Goal: Information Seeking & Learning: Learn about a topic

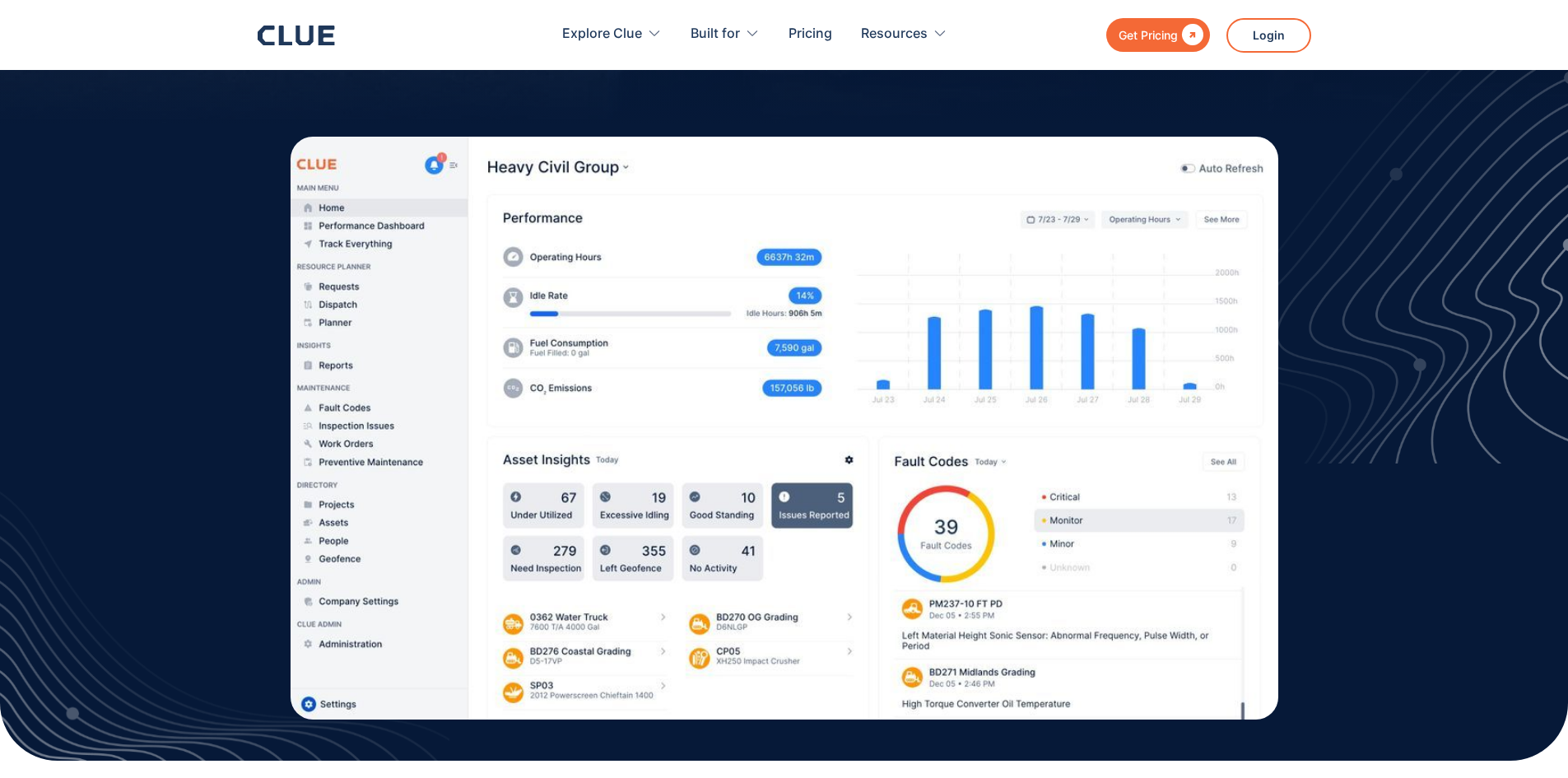
scroll to position [412, 0]
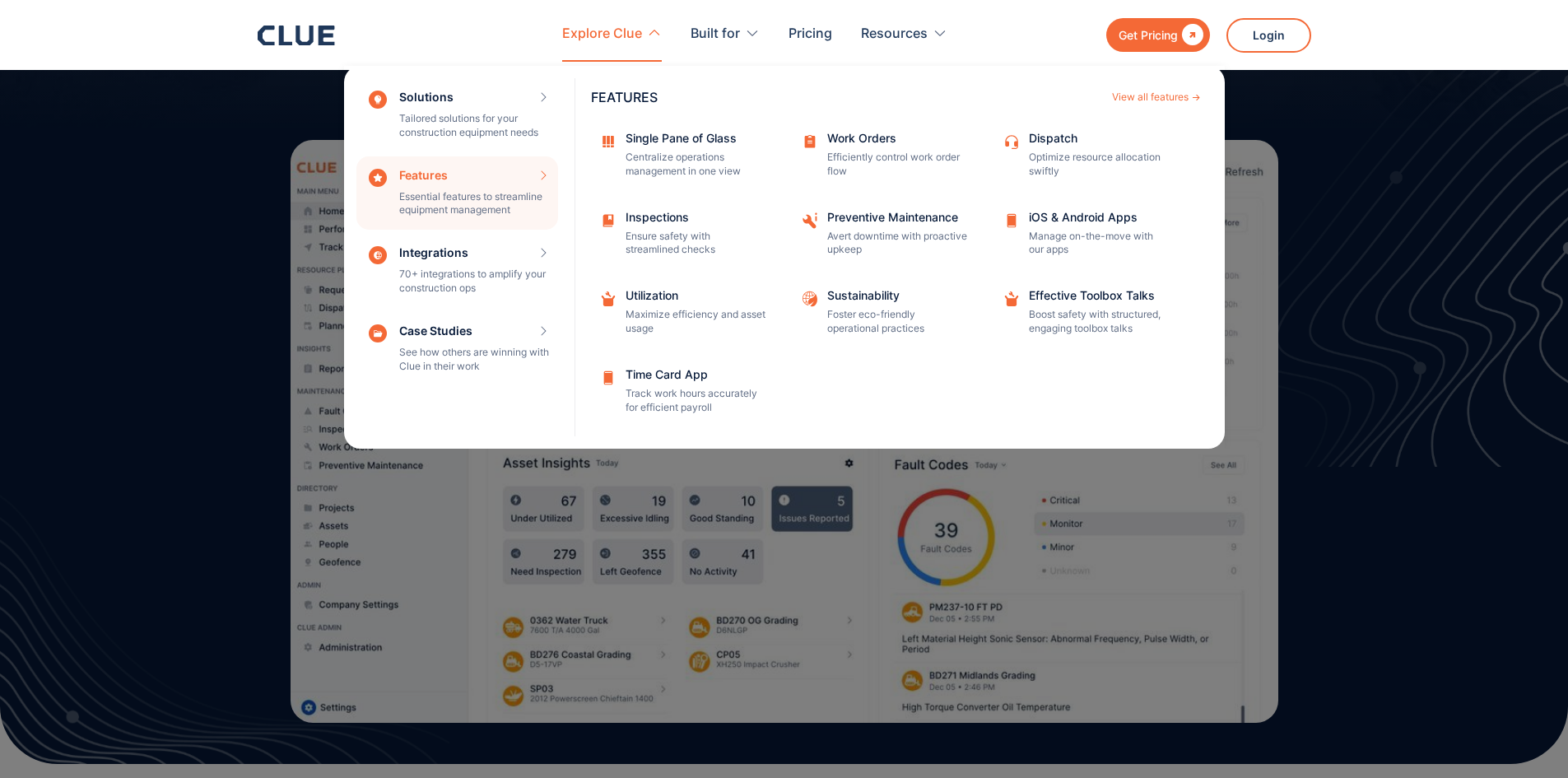
click at [467, 183] on div "Features Essential features to streamline equipment management Features View al…" at bounding box center [457, 193] width 201 height 74
click at [866, 135] on div "Work Orders" at bounding box center [897, 138] width 140 height 12
click at [855, 151] on p "Efficiently control work order flow" at bounding box center [897, 165] width 140 height 28
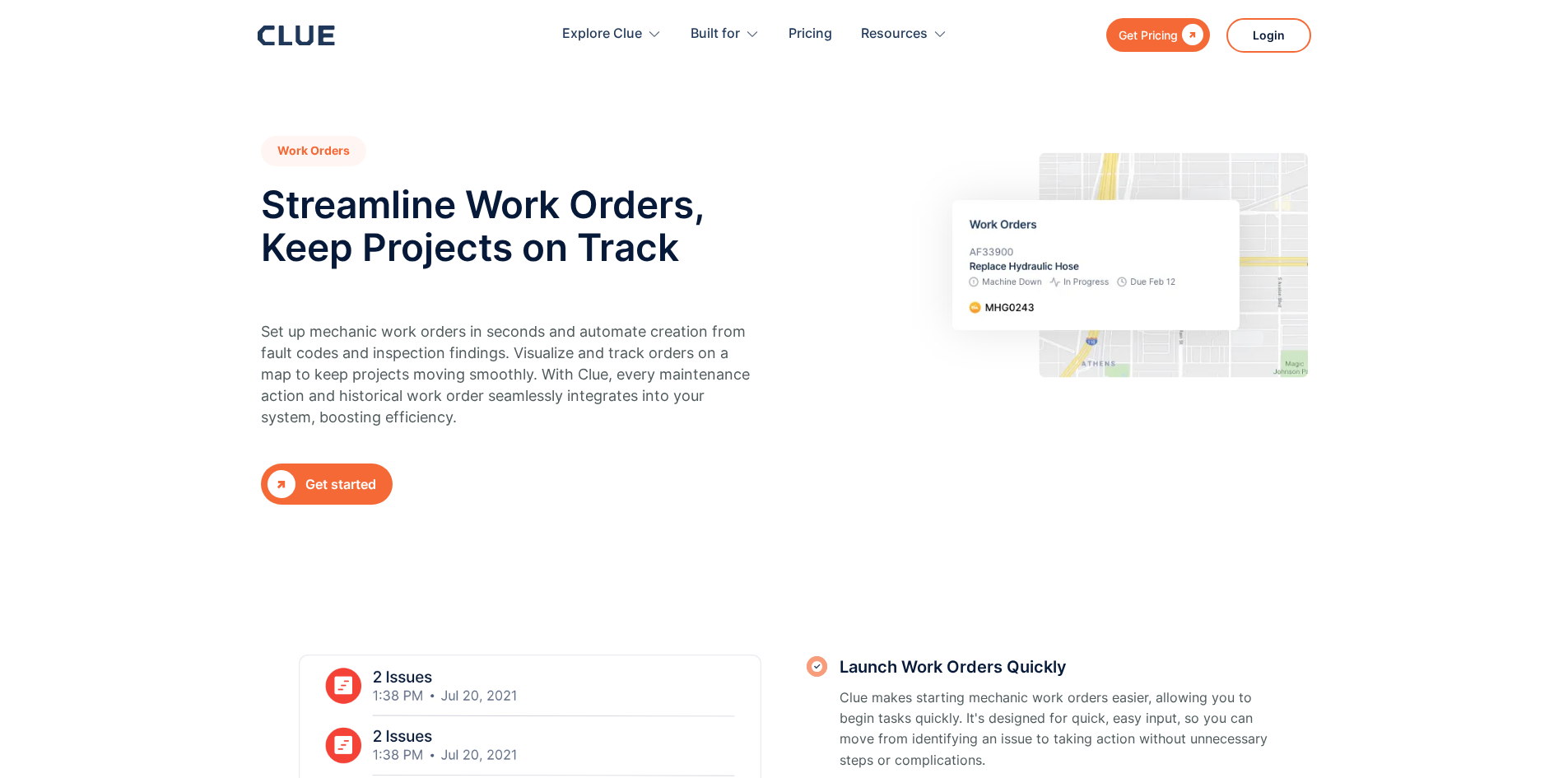
click at [694, 111] on section "Work Orders Streamline Work Orders, Keep Projects on Track Set up mechanic work…" at bounding box center [784, 282] width 1568 height 564
click at [307, 30] on icon at bounding box center [297, 36] width 78 height 20
